Goal: Check status

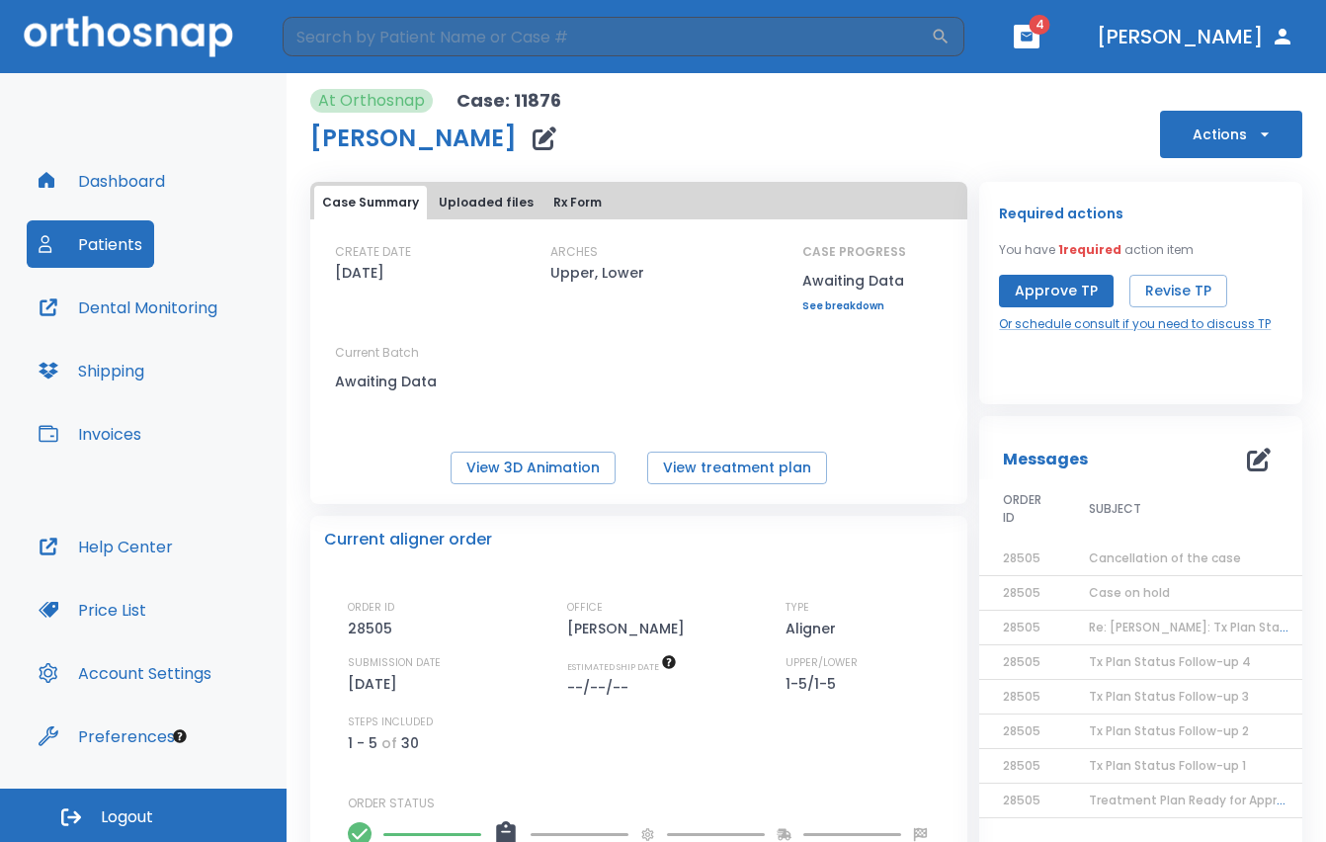
click at [628, 411] on div "CREATE DATE 10/04/23 ARCHES Upper, Lower CASE PROGRESS Awaiting Data Upper prog…" at bounding box center [638, 327] width 657 height 169
click at [473, 199] on button "Uploaded files" at bounding box center [486, 203] width 111 height 34
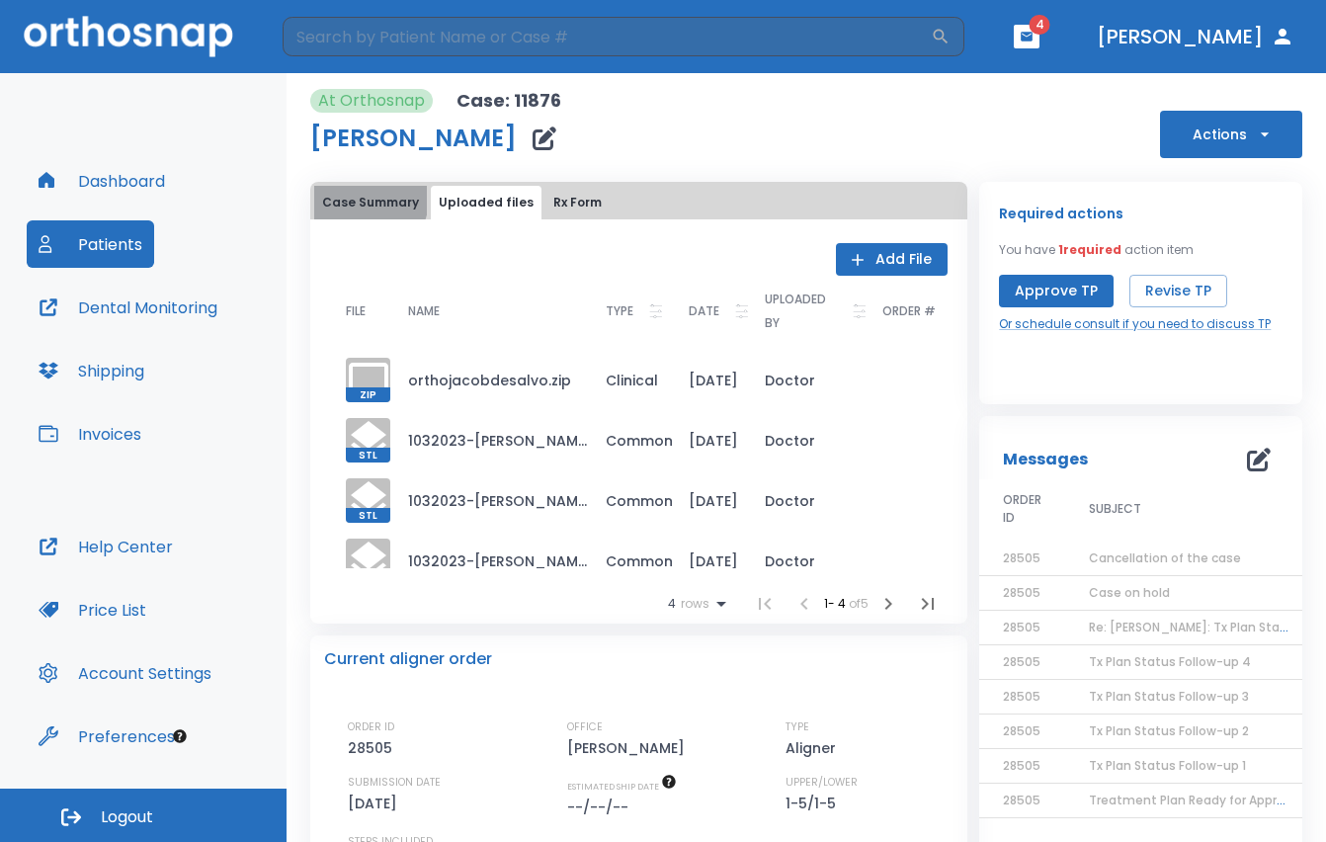
drag, startPoint x: 363, startPoint y: 199, endPoint x: 357, endPoint y: 229, distance: 31.4
click at [362, 201] on button "Case Summary" at bounding box center [370, 203] width 113 height 34
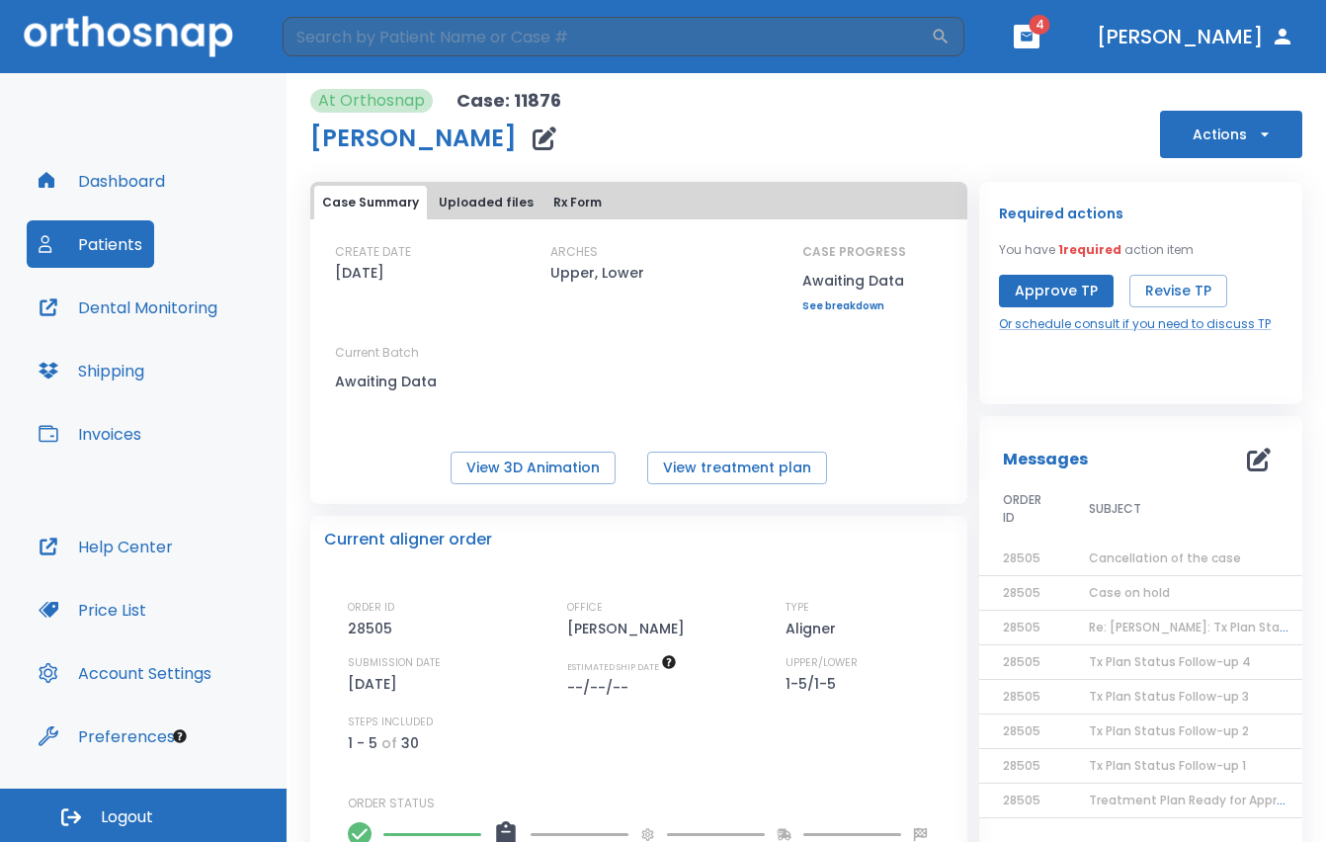
click at [897, 471] on div "View 3D Animation View treatment plan" at bounding box center [638, 467] width 657 height 33
click at [479, 197] on button "Uploaded files" at bounding box center [486, 203] width 111 height 34
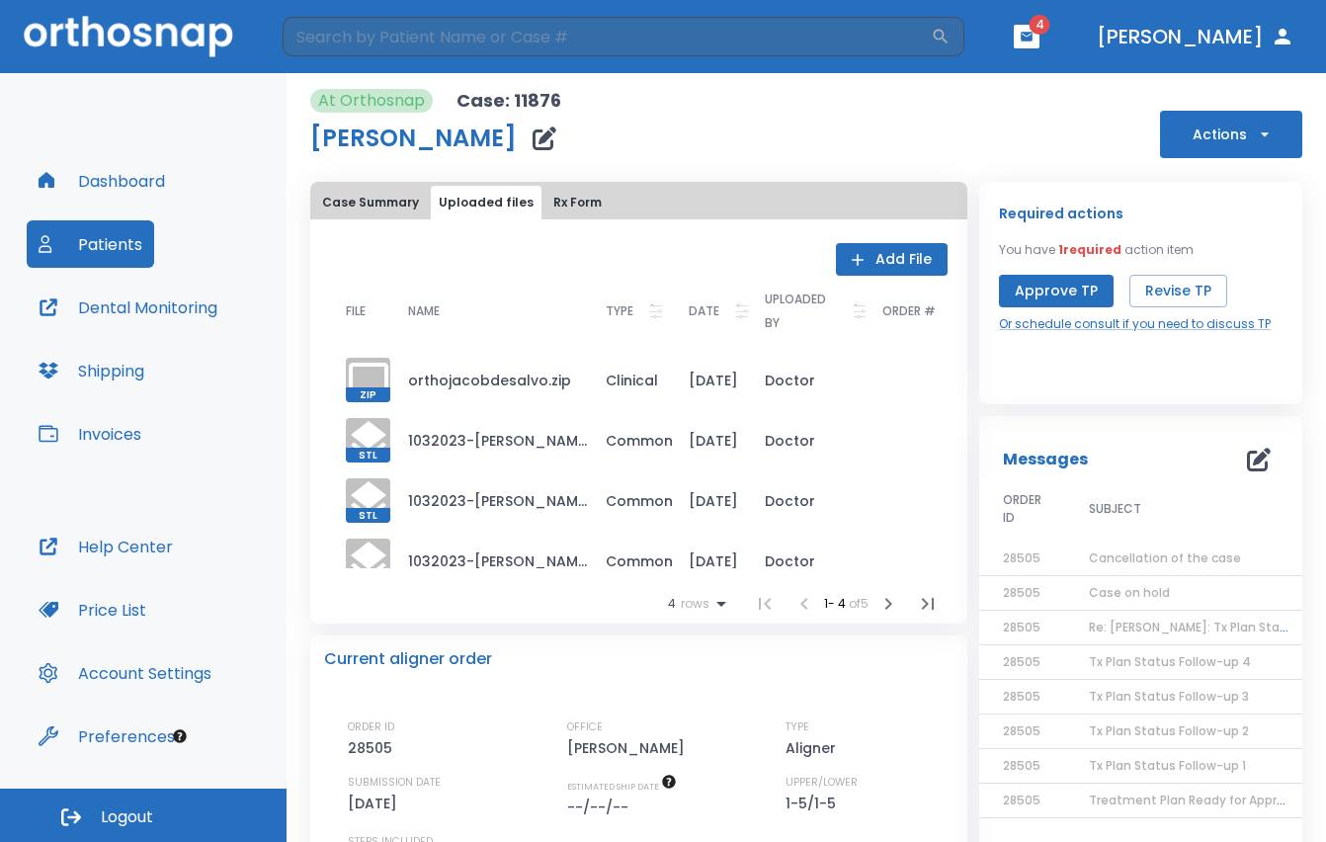
click at [767, 135] on div "At Orthosnap Case: 11876 jacob desalvo Actions" at bounding box center [806, 123] width 992 height 69
click at [552, 189] on button "Rx Form" at bounding box center [577, 203] width 64 height 34
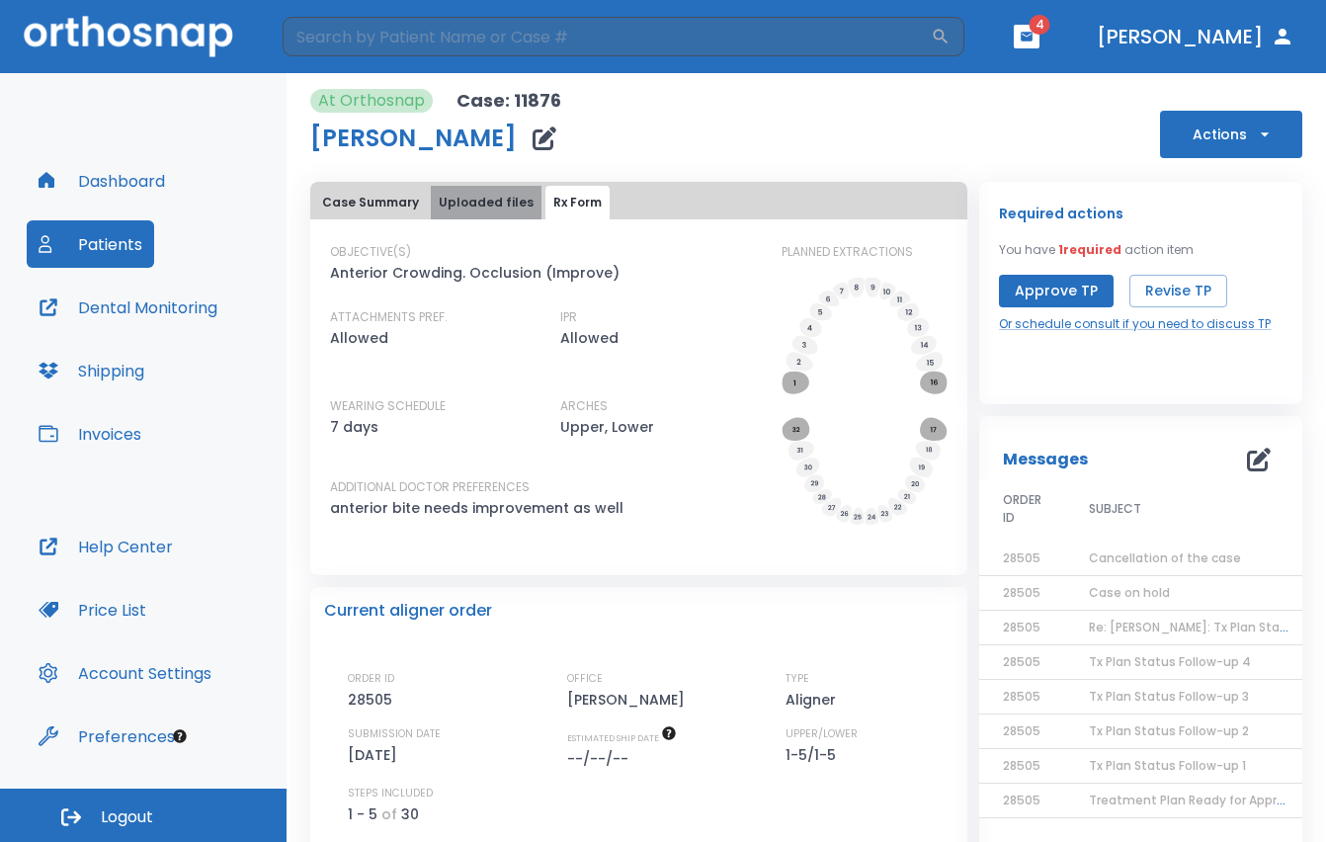
click at [484, 212] on button "Uploaded files" at bounding box center [486, 203] width 111 height 34
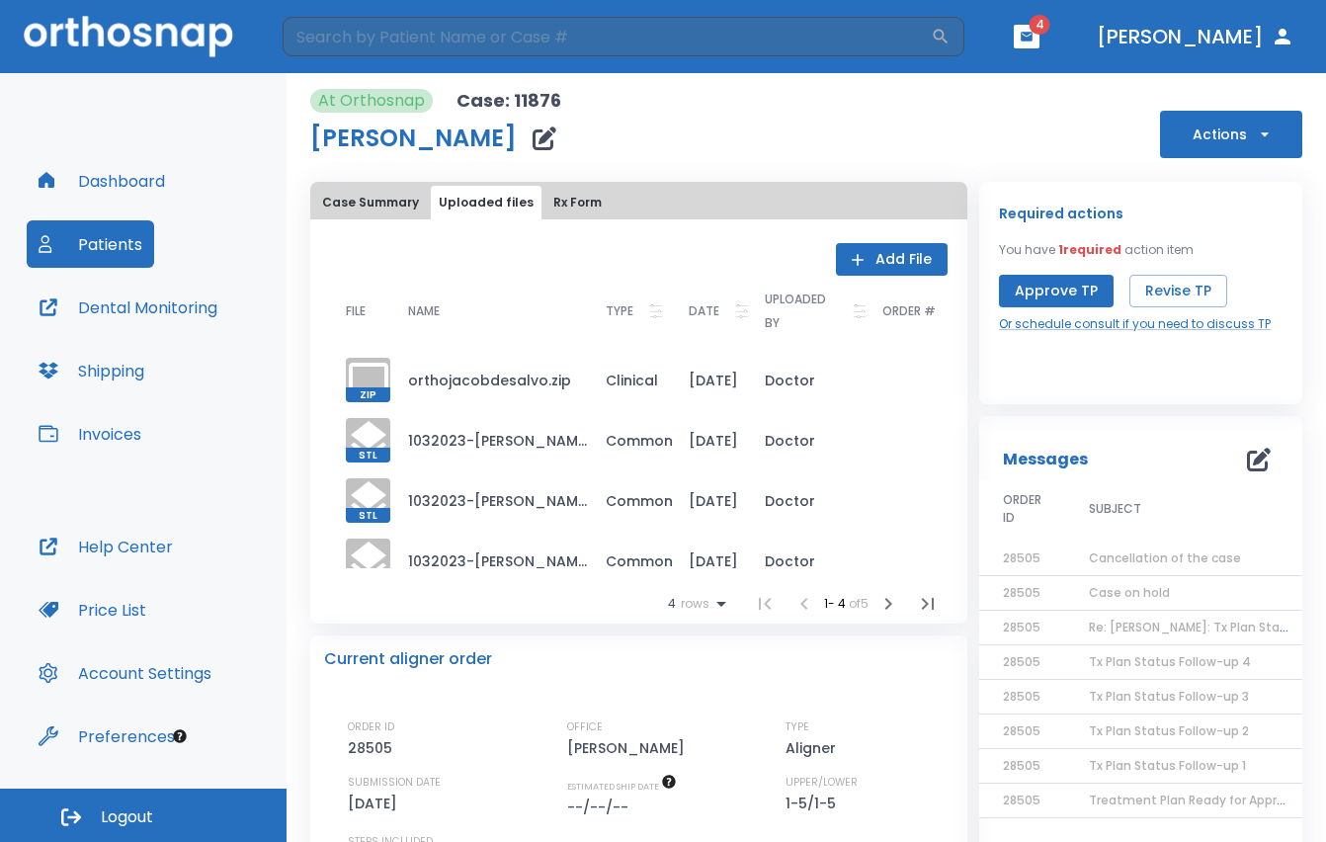
click at [956, 604] on div "Add File FILE NAME TYPE DATE UPLOADED BY ORDER # ZIP orthojacobdesalvo.zip Clin…" at bounding box center [638, 433] width 657 height 380
click at [553, 201] on button "Rx Form" at bounding box center [577, 203] width 64 height 34
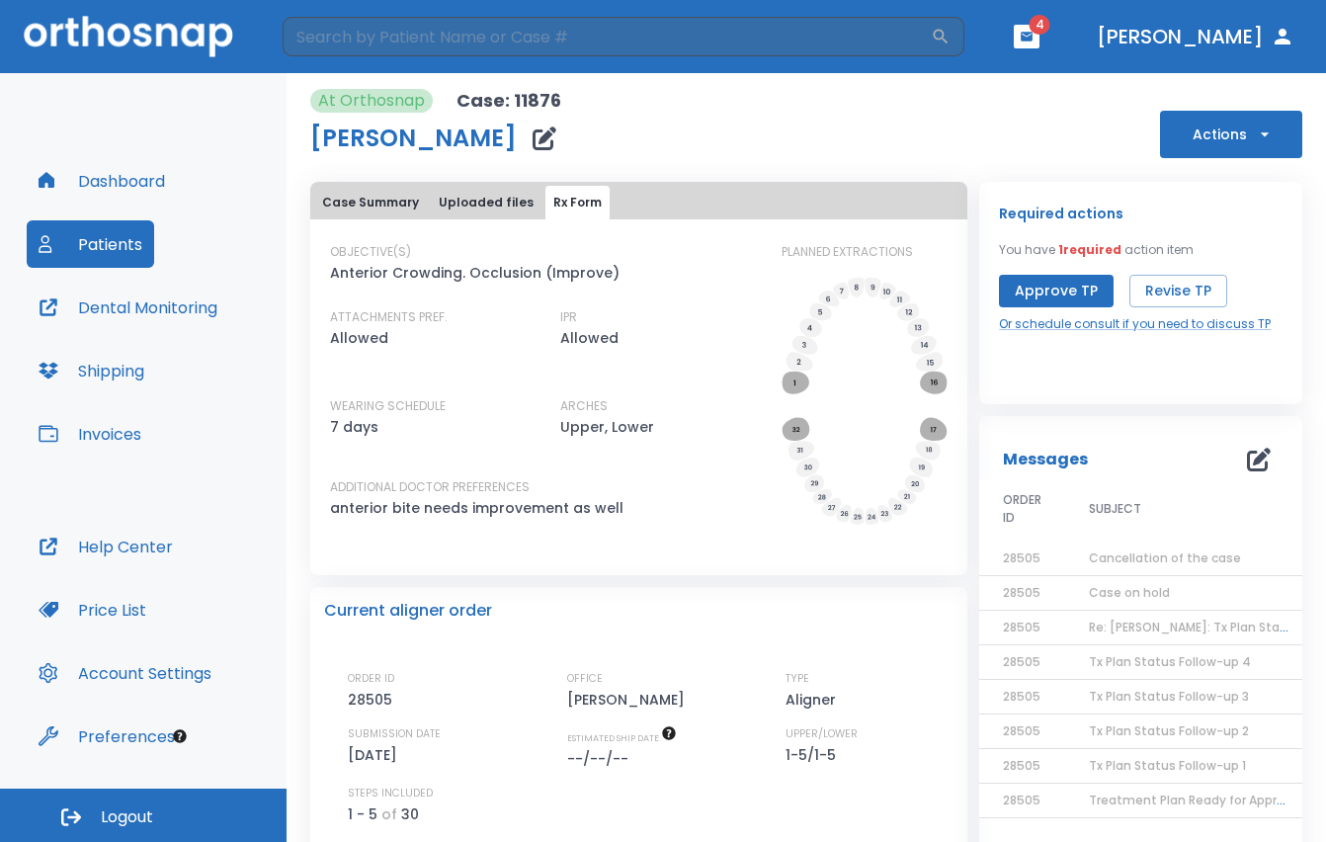
click at [942, 576] on div "Case Summary Uploaded files Rx Form OBJECTIVE(S) Anterior Crowding. Occlusion (…" at bounding box center [638, 667] width 657 height 971
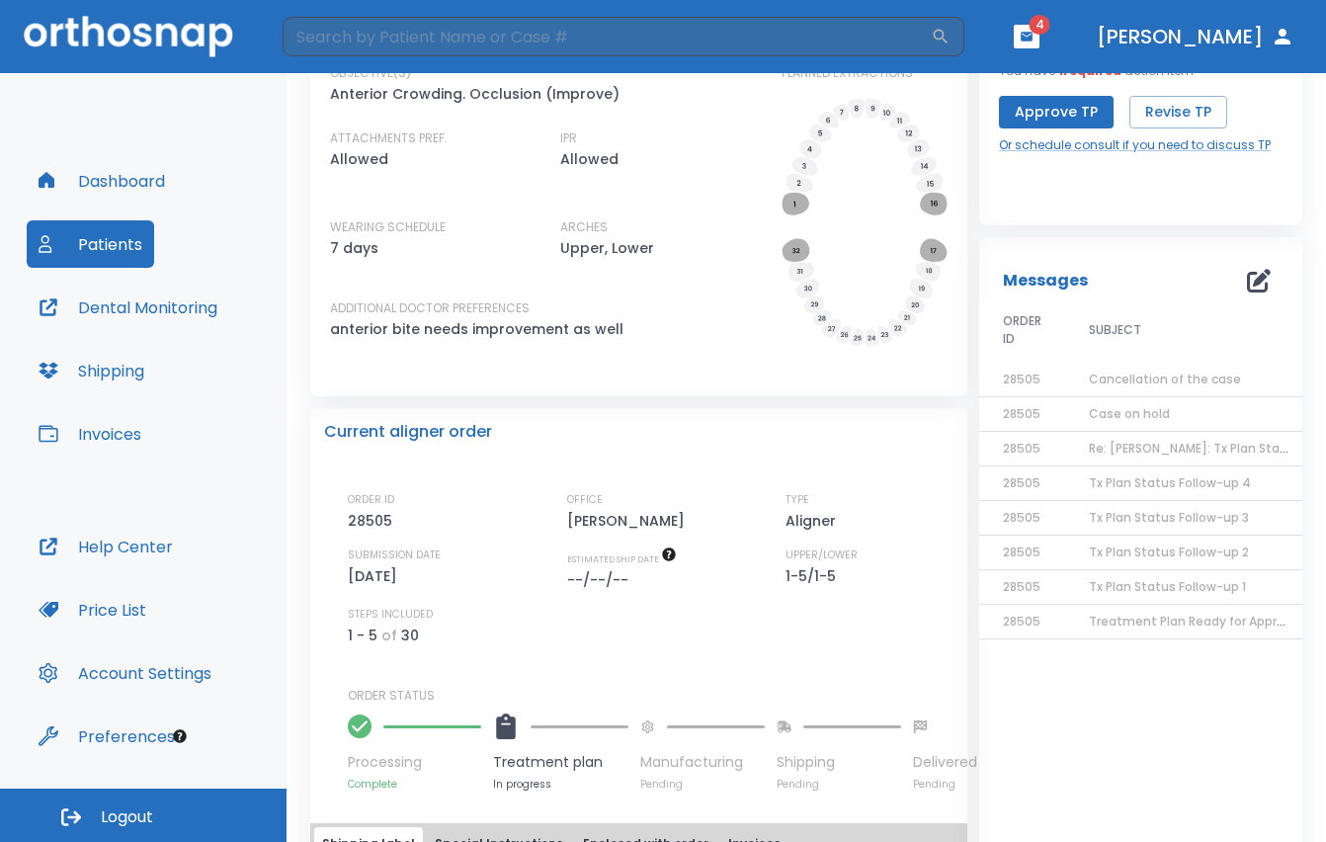
scroll to position [198, 0]
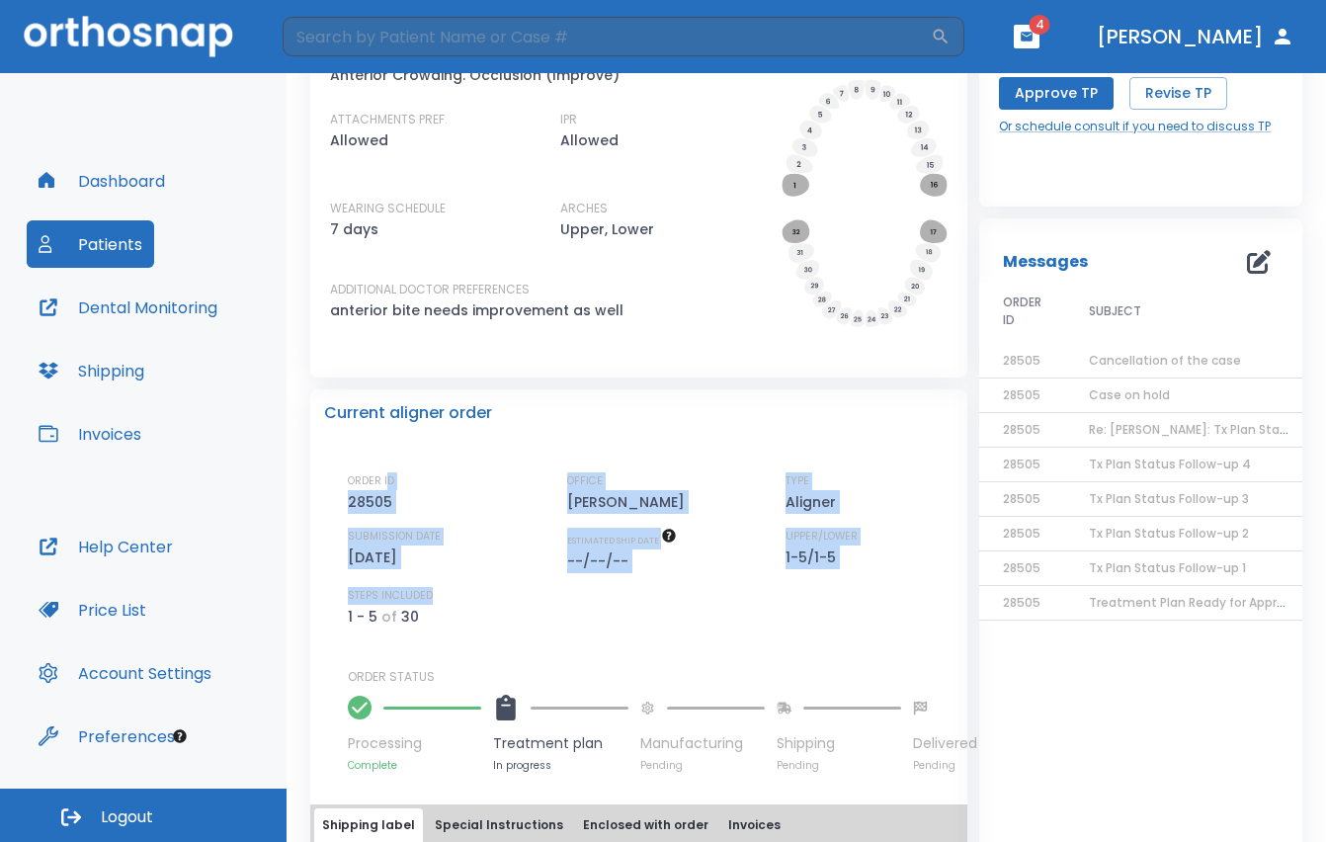
drag, startPoint x: 474, startPoint y: 524, endPoint x: 522, endPoint y: 603, distance: 91.3
click at [522, 603] on div "Current aligner order ORDER ID 28505 OFFICE Steven Lee TYPE Aligner SUBMISSION …" at bounding box center [638, 580] width 657 height 383
click at [434, 511] on div "ORDER ID 28505" at bounding box center [432, 492] width 168 height 41
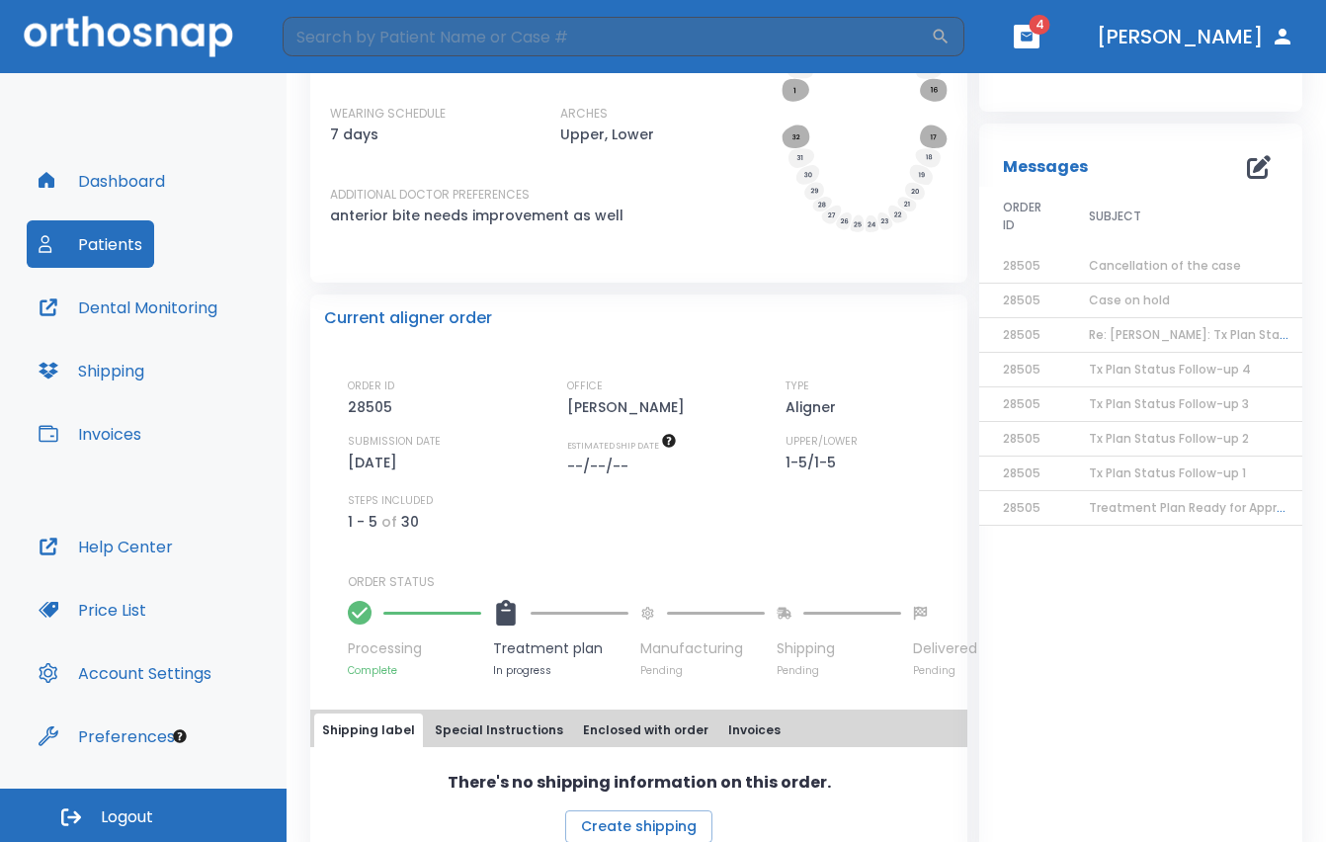
scroll to position [327, 0]
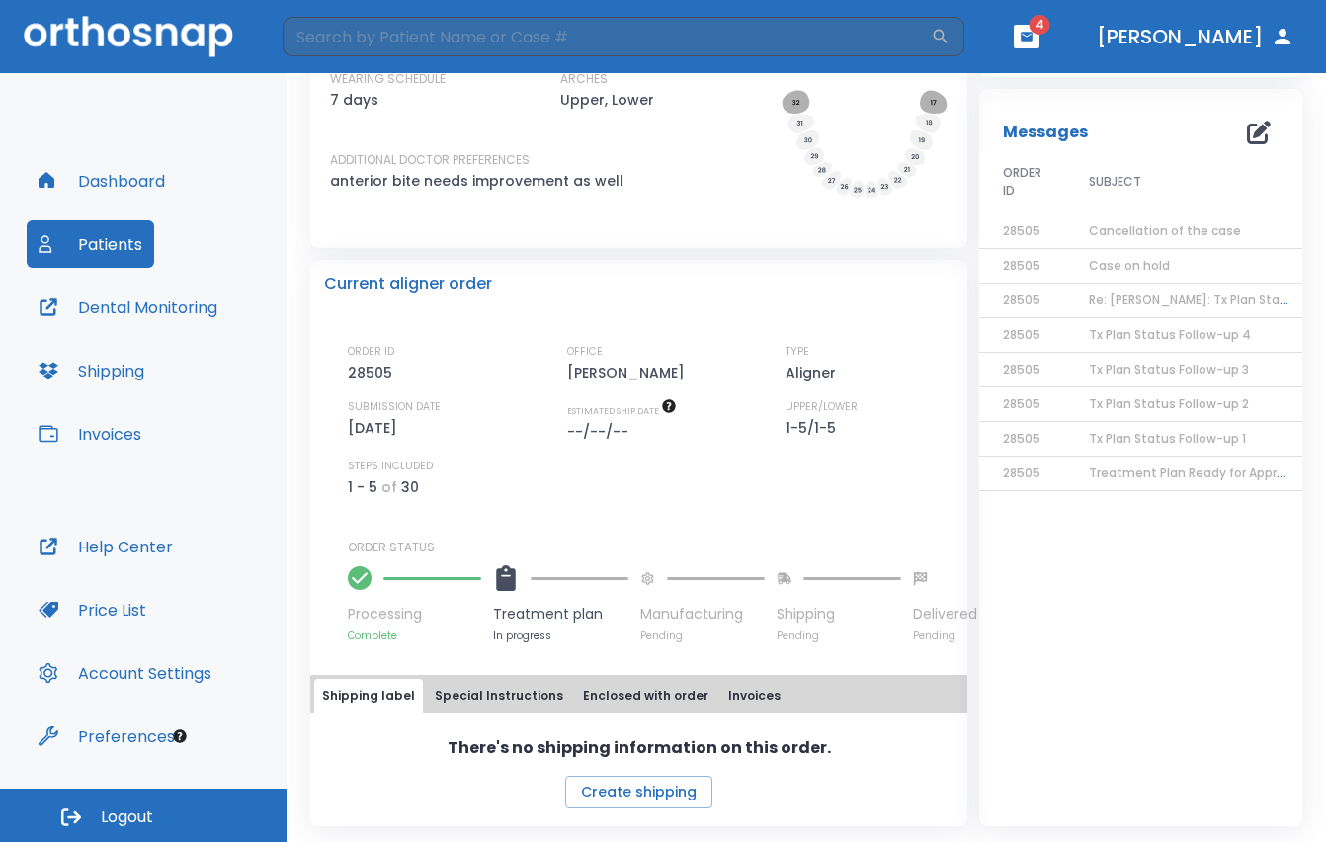
click at [1104, 694] on div "Messages ORDER ID SUBJECT DATE 28505 Cancellation of the case 12/06/24 28505 Ca…" at bounding box center [1140, 457] width 323 height 737
click at [1137, 659] on div "Messages ORDER ID SUBJECT DATE 28505 Cancellation of the case 12/06/24 28505 Ca…" at bounding box center [1140, 457] width 323 height 737
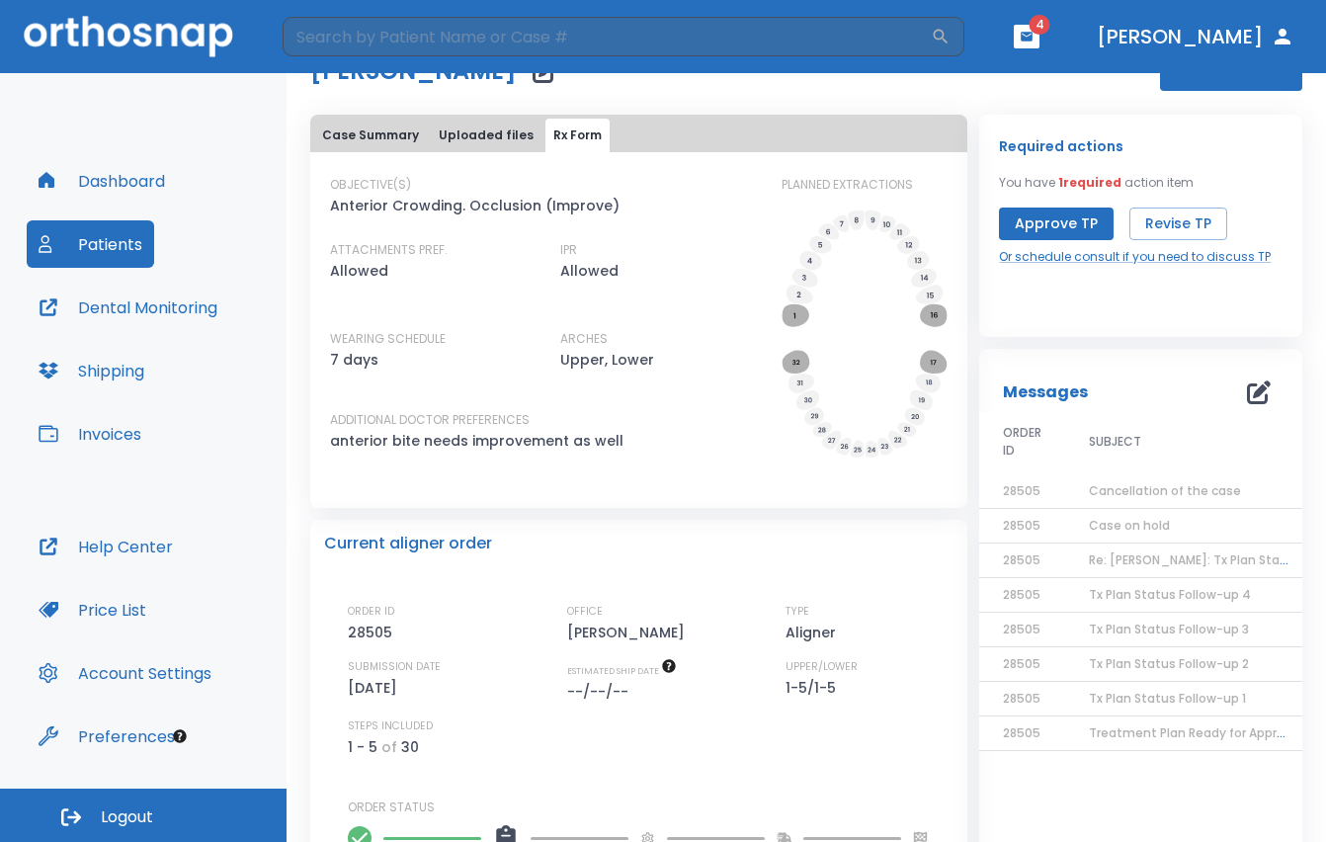
scroll to position [99, 0]
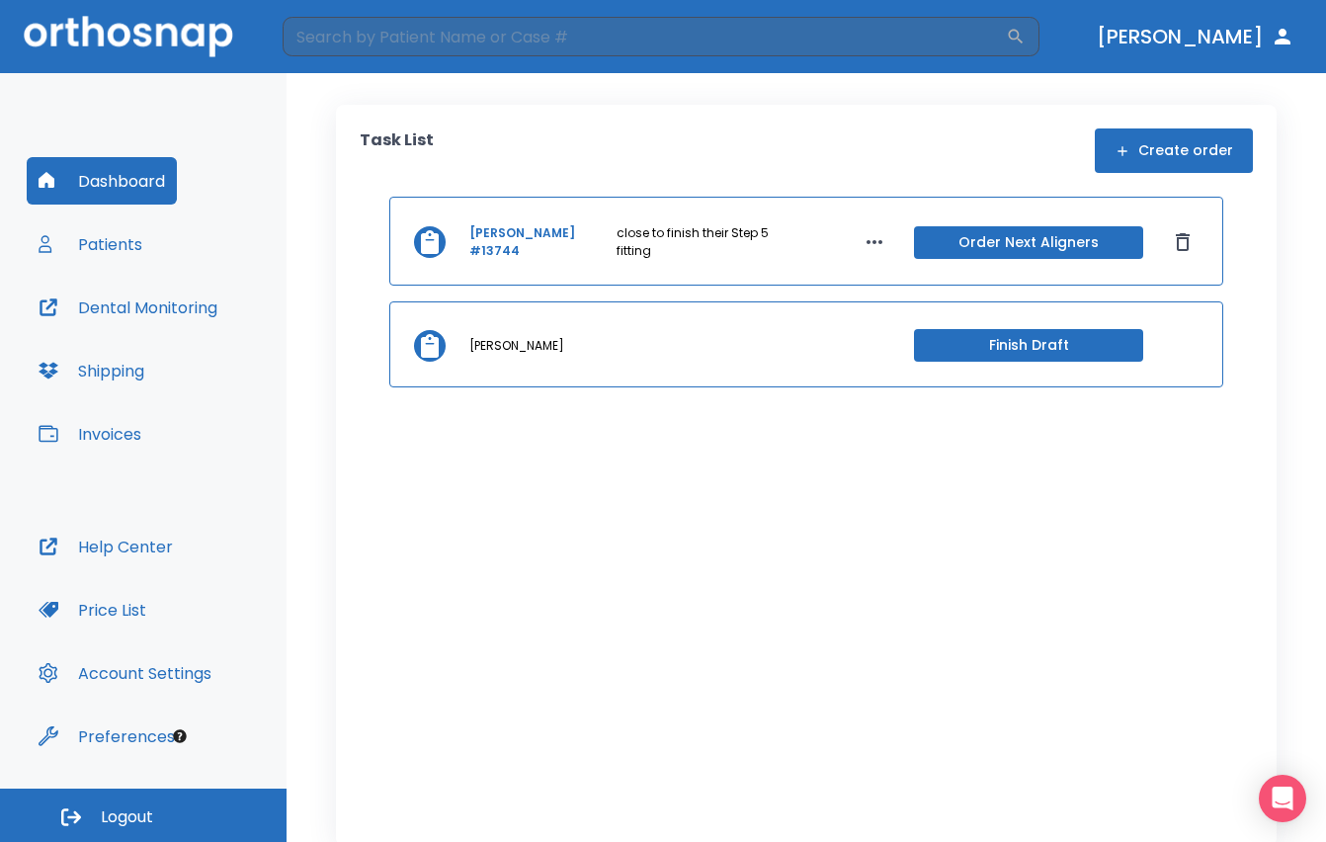
click at [107, 249] on button "Patients" at bounding box center [90, 243] width 127 height 47
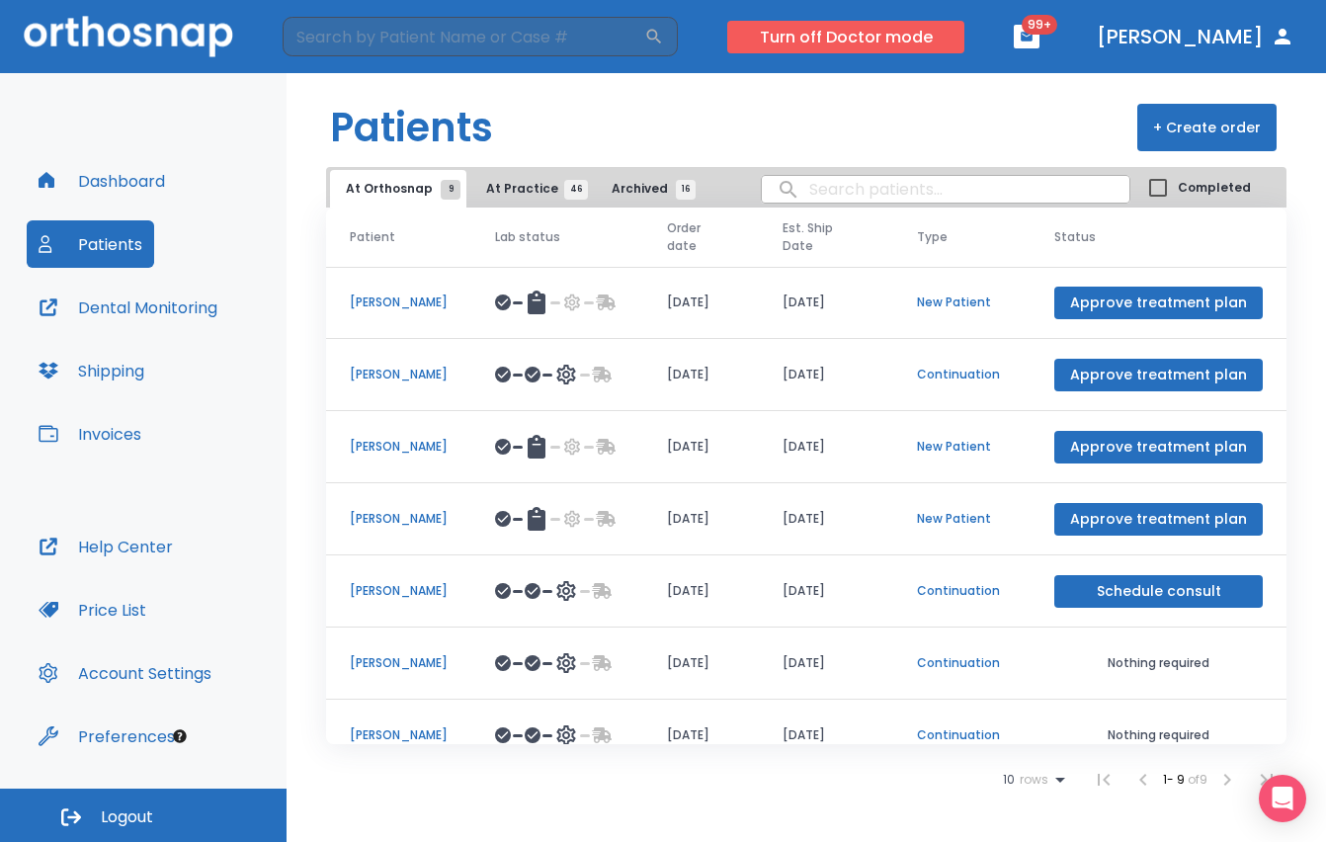
click at [964, 40] on button "Turn off Doctor mode" at bounding box center [845, 37] width 237 height 33
